Goal: Information Seeking & Learning: Learn about a topic

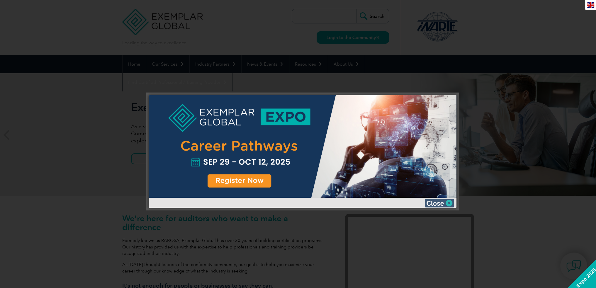
click at [444, 203] on img at bounding box center [439, 203] width 29 height 9
